Goal: Task Accomplishment & Management: Manage account settings

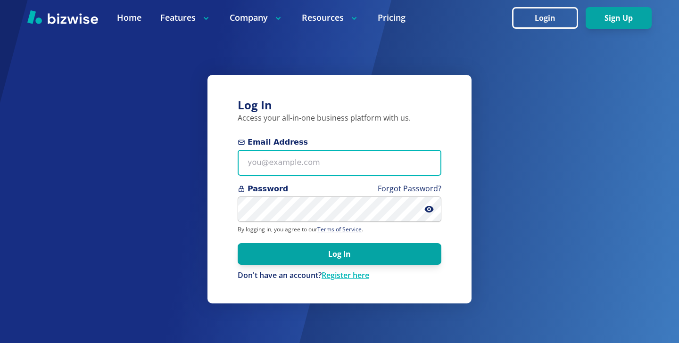
click at [313, 153] on input "Email Address" at bounding box center [340, 163] width 204 height 26
paste input "sarahfl1967@gmail.com"
type input "sarahfl1967@gmail.com"
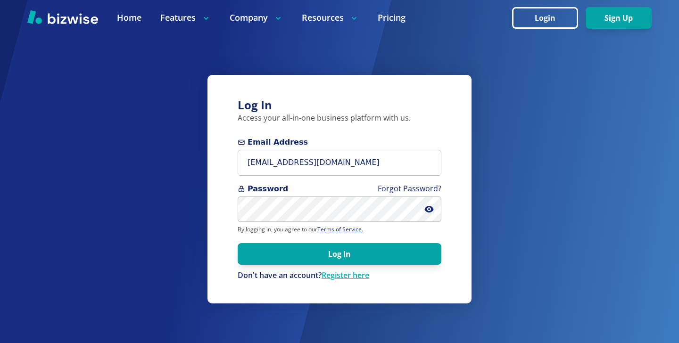
click at [305, 265] on form "Email Address sarahfl1967@gmail.com Password Forgot Password? By logging in, yo…" at bounding box center [340, 209] width 204 height 144
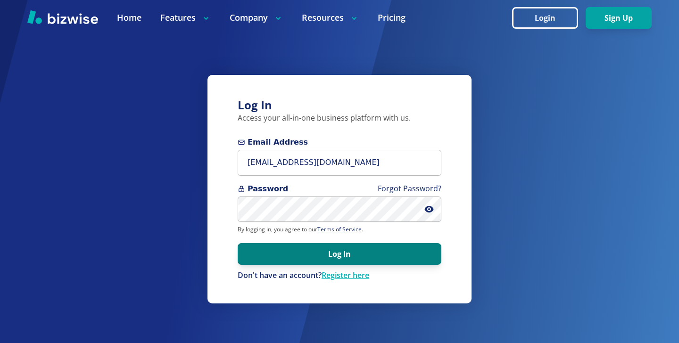
click at [311, 259] on button "Log In" at bounding box center [340, 254] width 204 height 22
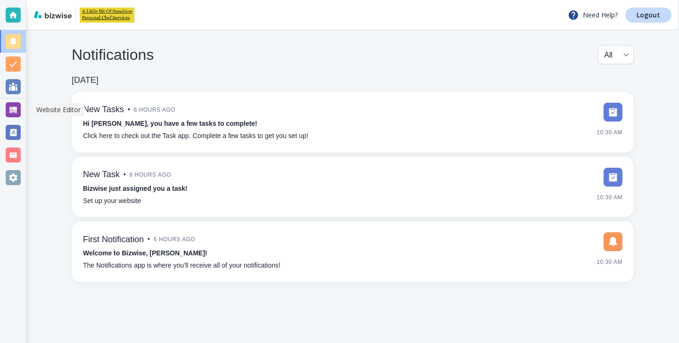
click at [10, 106] on div at bounding box center [13, 109] width 15 height 15
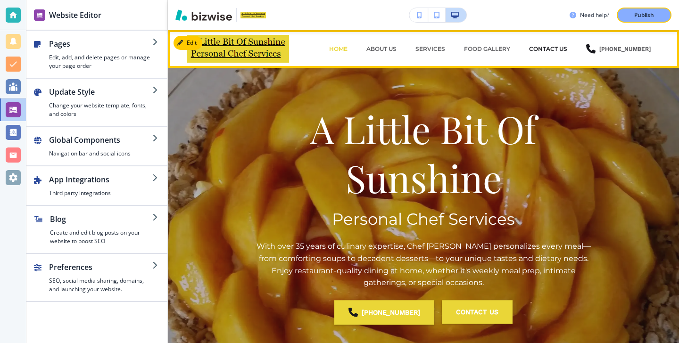
click at [560, 51] on p "CONTACT US" at bounding box center [548, 49] width 38 height 8
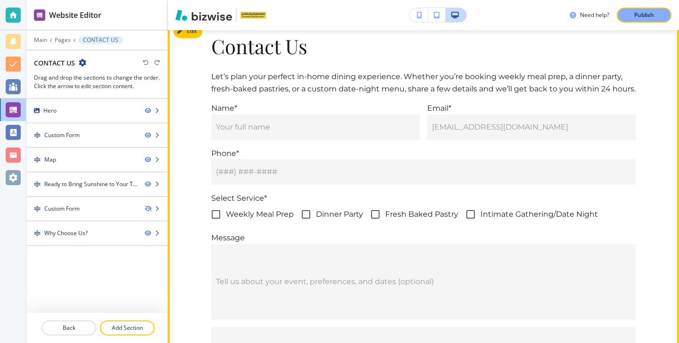
scroll to position [351, 0]
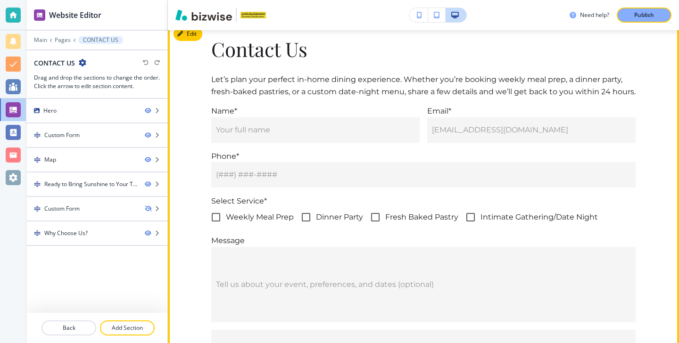
click at [187, 40] on button "Edit" at bounding box center [188, 34] width 29 height 14
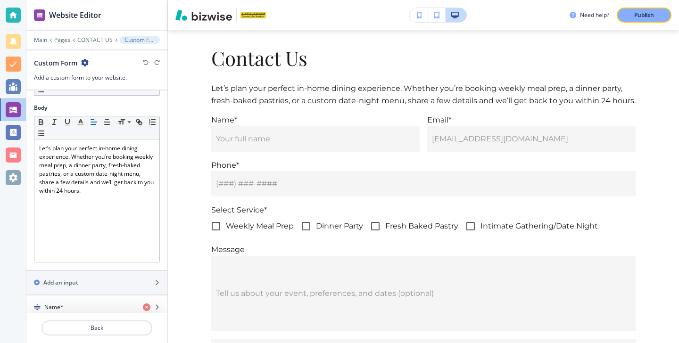
scroll to position [212, 0]
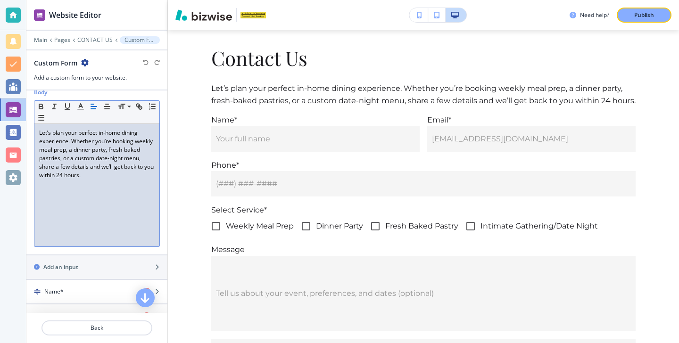
click at [62, 158] on p "Let’s plan your perfect in‑home dining experience. Whether you’re booking weekl…" at bounding box center [97, 154] width 116 height 51
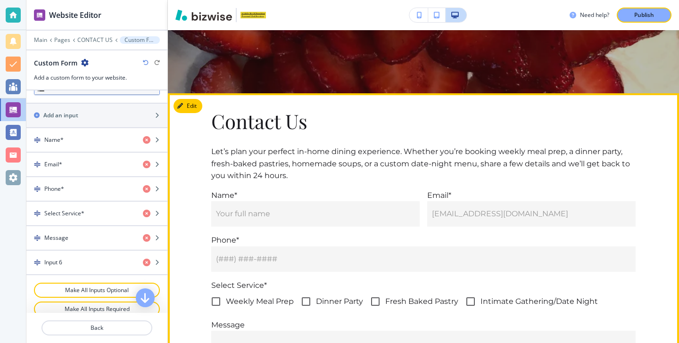
scroll to position [240, 0]
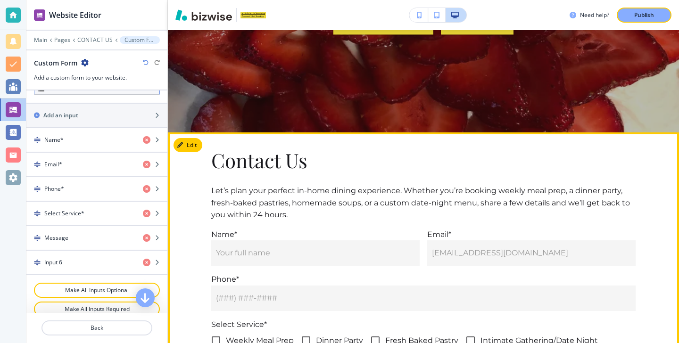
click at [199, 153] on div "Contact Us Let’s plan your perfect in‑home dining experience. Whether you’re bo…" at bounding box center [423, 329] width 511 height 362
click at [196, 145] on button "Edit This Section" at bounding box center [206, 145] width 64 height 14
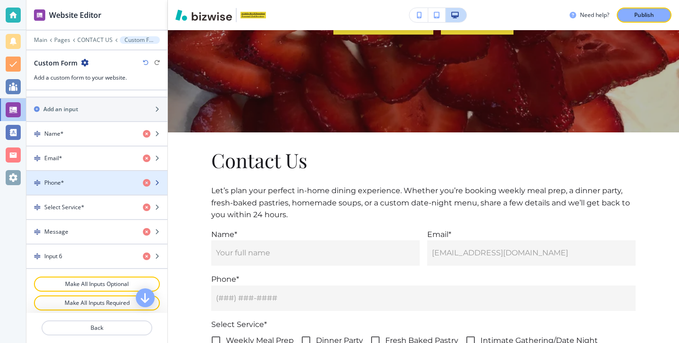
scroll to position [375, 0]
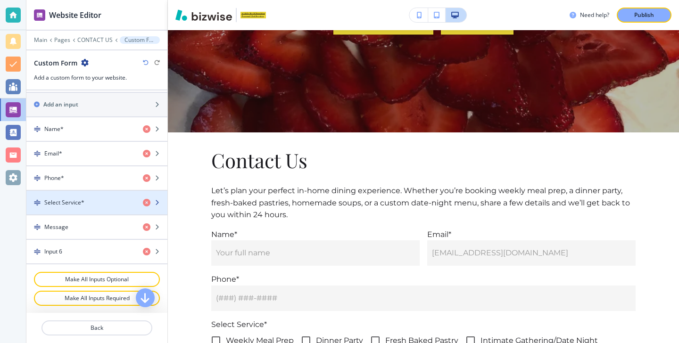
click at [108, 207] on div "button" at bounding box center [96, 211] width 141 height 8
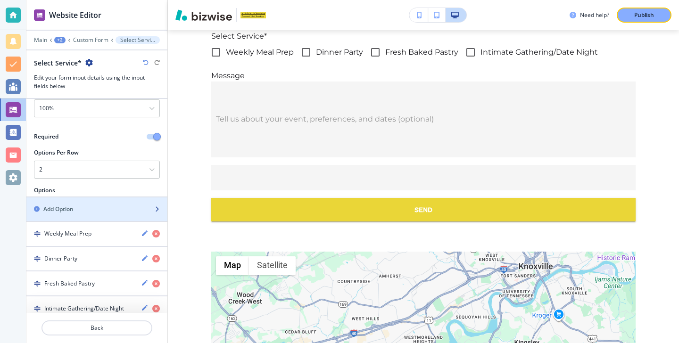
scroll to position [96, 0]
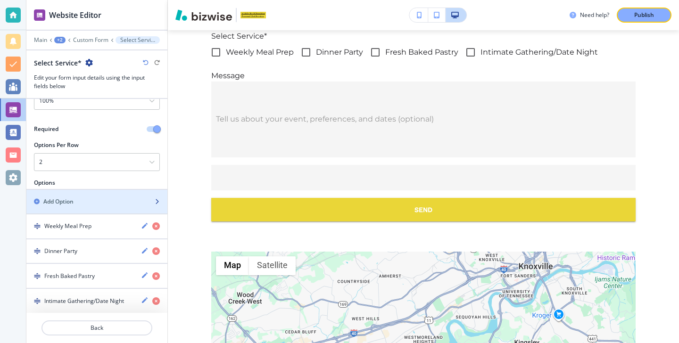
click at [108, 206] on div "button" at bounding box center [96, 210] width 141 height 8
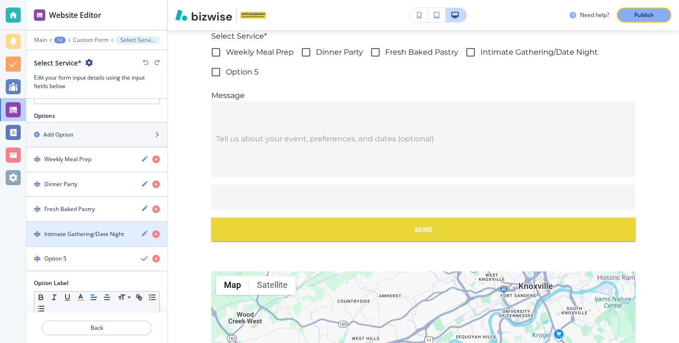
scroll to position [199, 0]
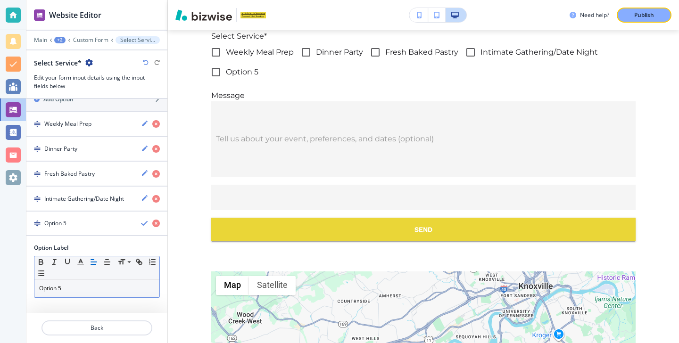
click at [85, 281] on div "Option 5" at bounding box center [96, 289] width 125 height 18
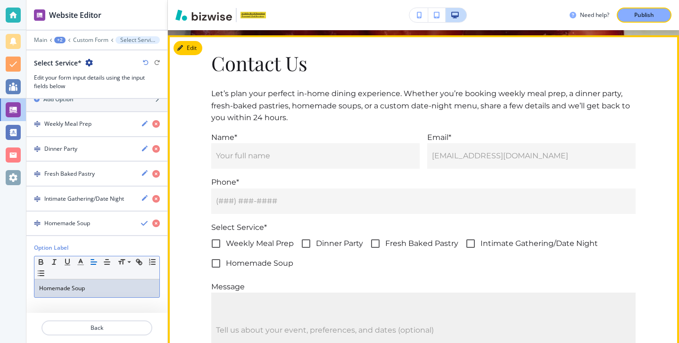
scroll to position [303, 0]
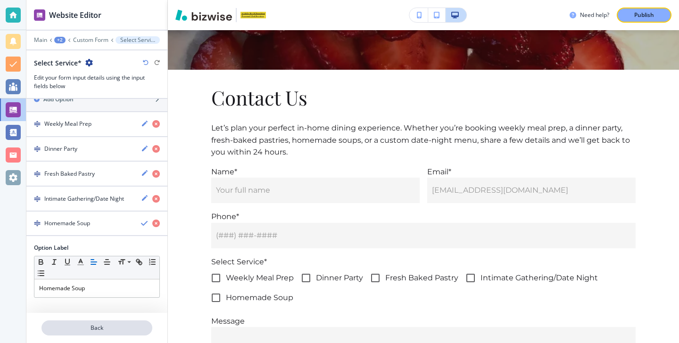
click at [124, 327] on p "Back" at bounding box center [96, 328] width 109 height 8
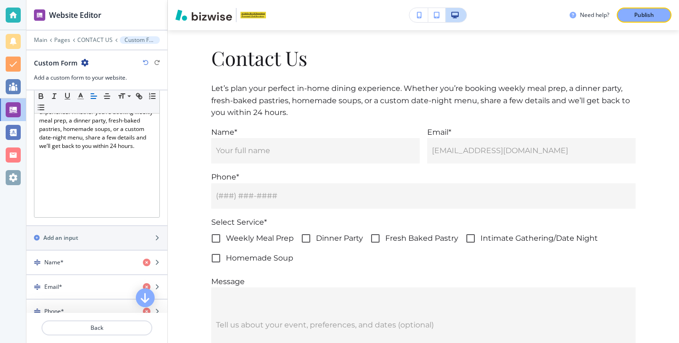
scroll to position [375, 0]
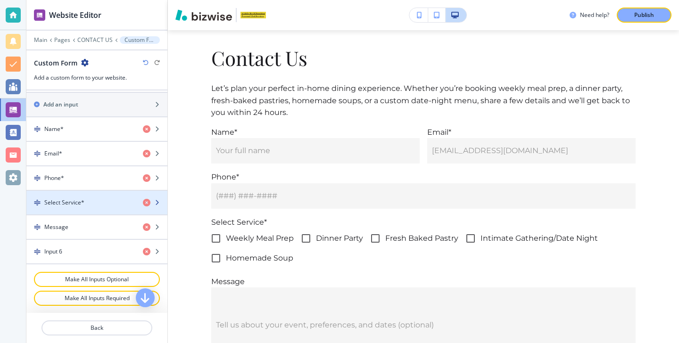
click at [111, 209] on div "button" at bounding box center [96, 211] width 141 height 8
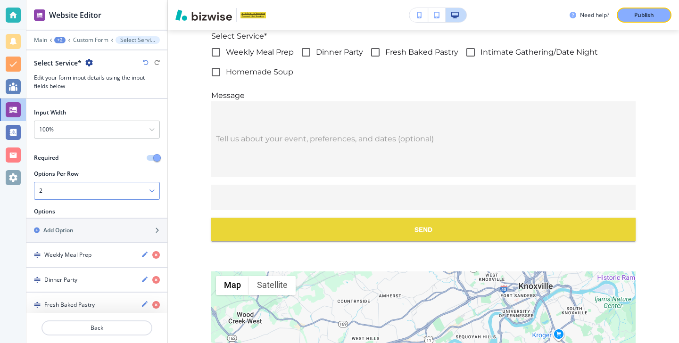
scroll to position [121, 0]
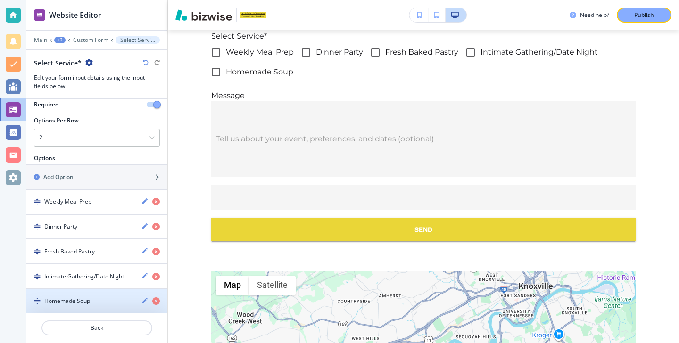
click at [96, 301] on div "Homemade Soup" at bounding box center [79, 301] width 107 height 8
click at [87, 297] on h4 "Homemade Soup" at bounding box center [67, 301] width 46 height 8
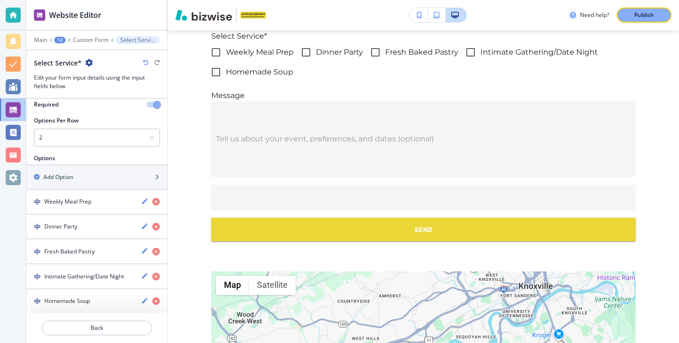
click at [87, 297] on h4 "Homemade Soup" at bounding box center [67, 301] width 46 height 8
click at [96, 297] on div "Homemade Soup" at bounding box center [79, 301] width 107 height 8
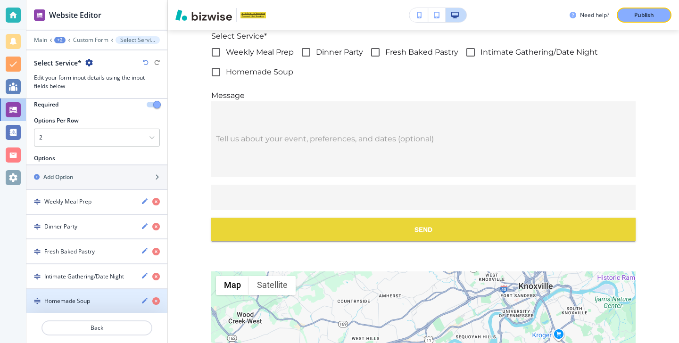
click at [71, 297] on h4 "Homemade Soup" at bounding box center [67, 301] width 46 height 8
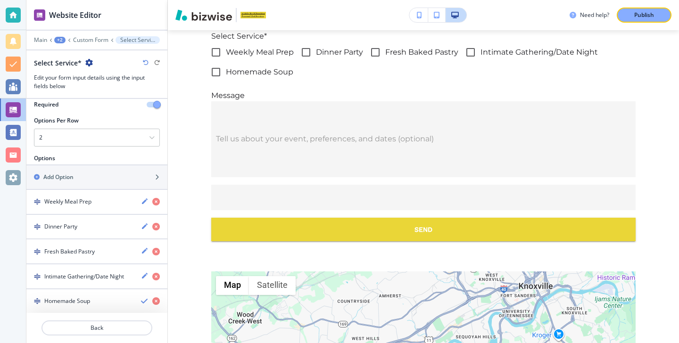
click at [71, 297] on h4 "Homemade Soup" at bounding box center [67, 301] width 46 height 8
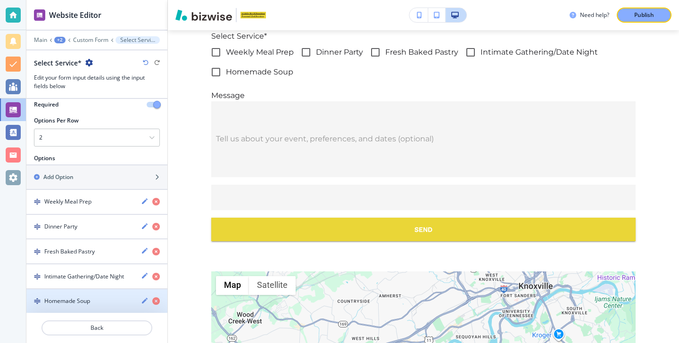
click at [75, 306] on div "button" at bounding box center [96, 310] width 141 height 8
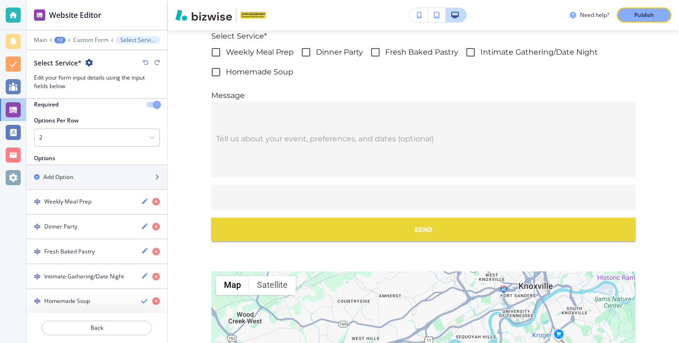
click at [75, 306] on div "button" at bounding box center [96, 310] width 141 height 8
click at [75, 179] on div "Add Option" at bounding box center [86, 177] width 120 height 8
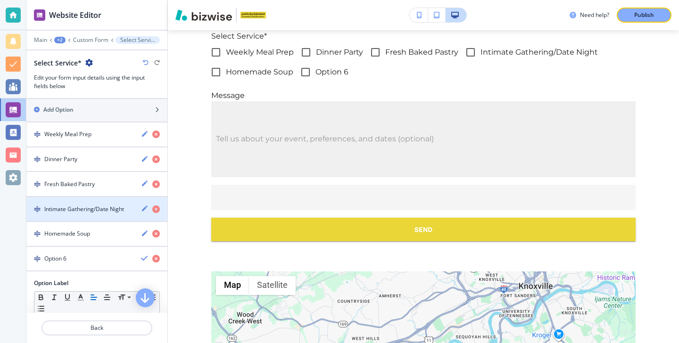
scroll to position [223, 0]
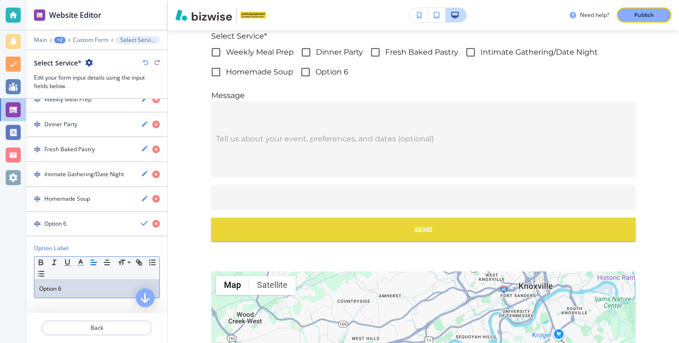
click at [105, 287] on p "Option 6" at bounding box center [97, 289] width 116 height 8
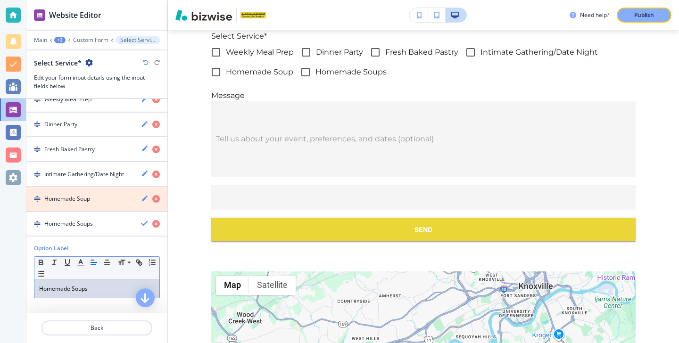
click at [156, 199] on icon "button" at bounding box center [156, 199] width 8 height 8
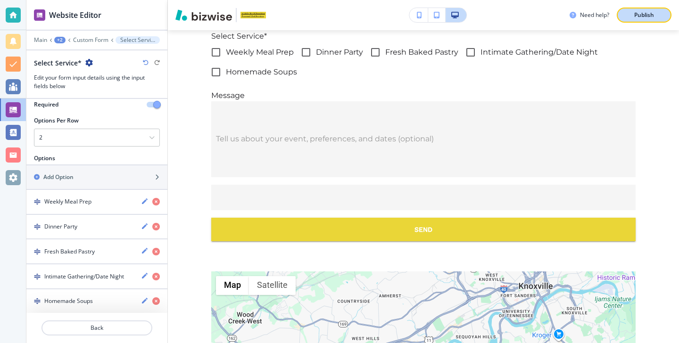
click at [623, 9] on button "Publish" at bounding box center [644, 15] width 55 height 15
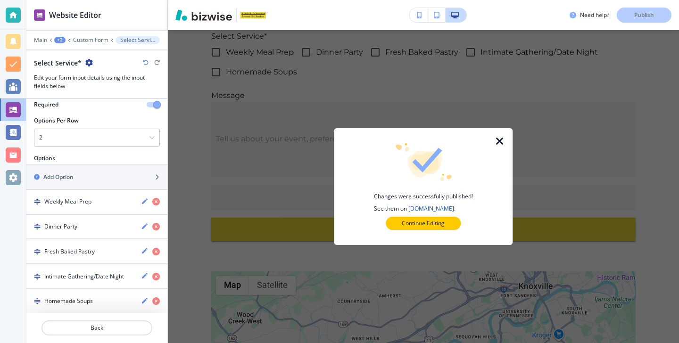
click at [435, 230] on div at bounding box center [423, 237] width 149 height 15
click at [441, 224] on p "Continue Editing" at bounding box center [423, 223] width 43 height 8
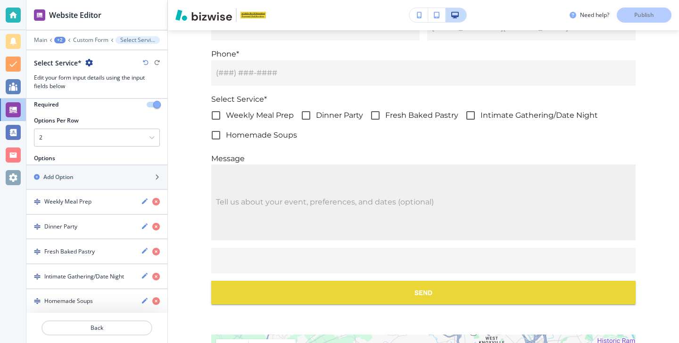
scroll to position [426, 0]
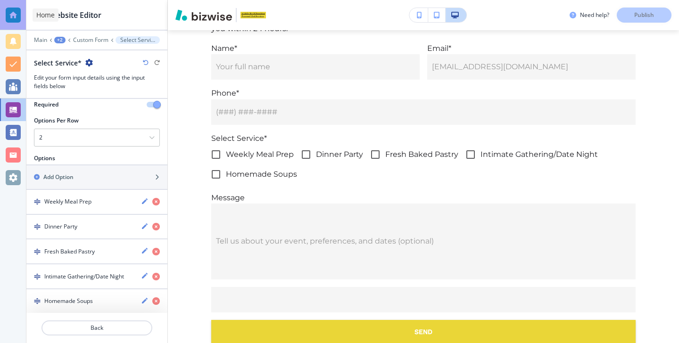
click at [3, 18] on div at bounding box center [13, 15] width 26 height 30
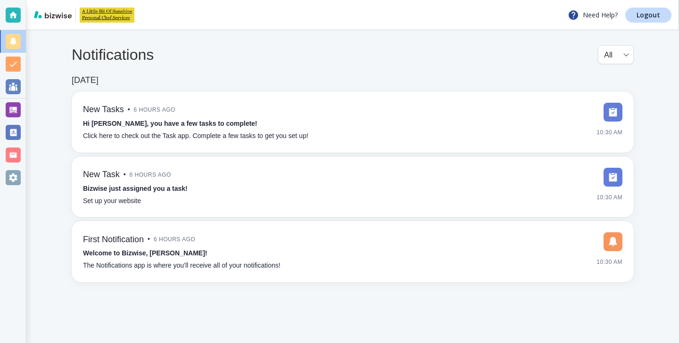
click at [665, 29] on div "Need Help? Logout" at bounding box center [352, 15] width 653 height 30
click at [656, 24] on div "Need Help? Logout" at bounding box center [352, 15] width 653 height 30
click at [654, 21] on link "Logout" at bounding box center [648, 15] width 46 height 15
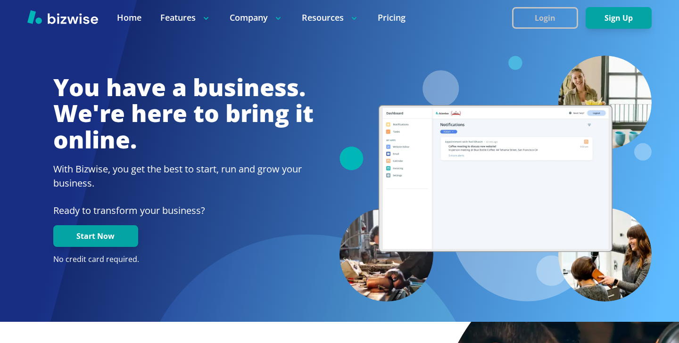
click at [530, 15] on button "Login" at bounding box center [545, 18] width 66 height 22
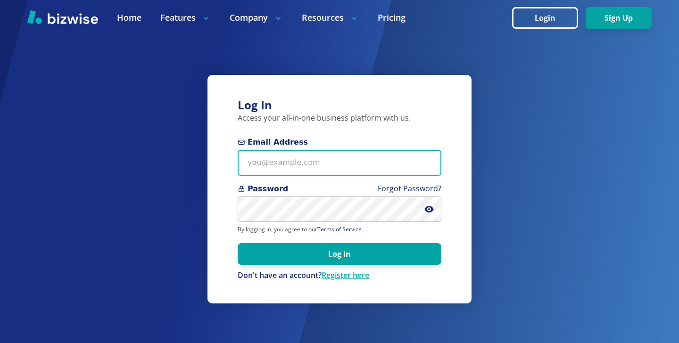
click at [309, 163] on input "Email Address" at bounding box center [340, 163] width 204 height 26
paste input "len@buttsinsurance.com"
type input "len@buttsinsurance.com"
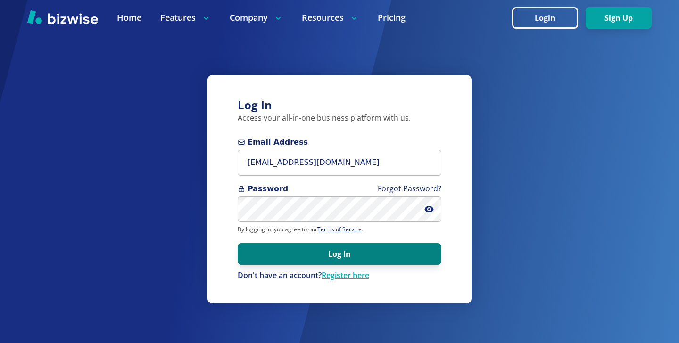
click at [297, 261] on button "Log In" at bounding box center [340, 254] width 204 height 22
